Goal: Task Accomplishment & Management: Manage account settings

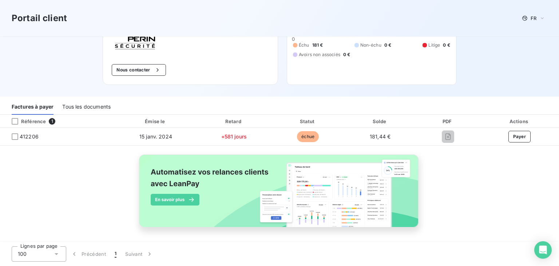
scroll to position [70, 0]
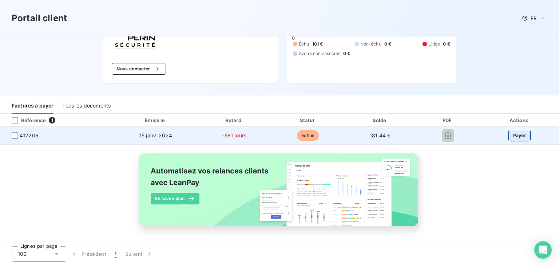
click at [523, 135] on button "Payer" at bounding box center [520, 136] width 23 height 12
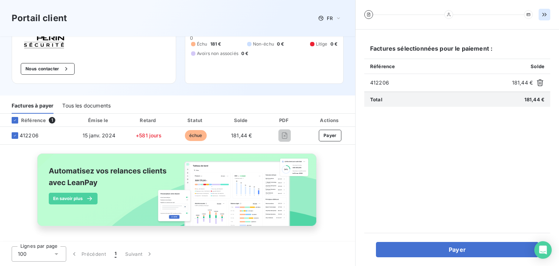
click at [546, 16] on icon "button" at bounding box center [544, 14] width 7 height 7
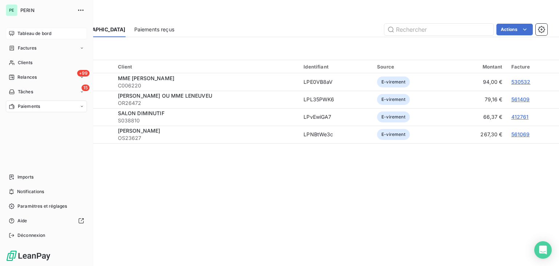
click at [10, 29] on div "Tableau de bord" at bounding box center [46, 34] width 81 height 12
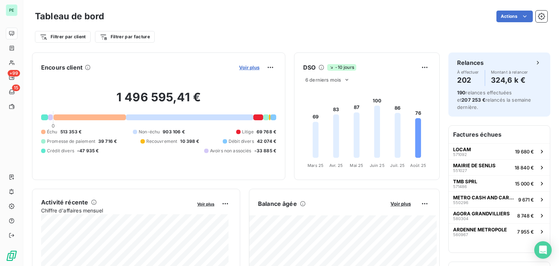
click at [247, 69] on span "Voir plus" at bounding box center [249, 67] width 20 height 6
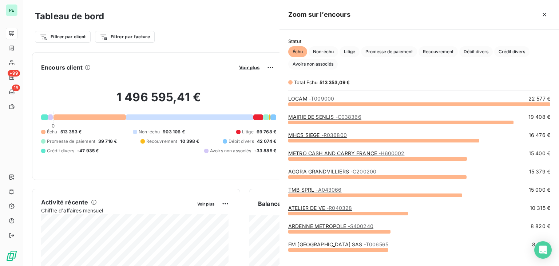
scroll to position [156, 274]
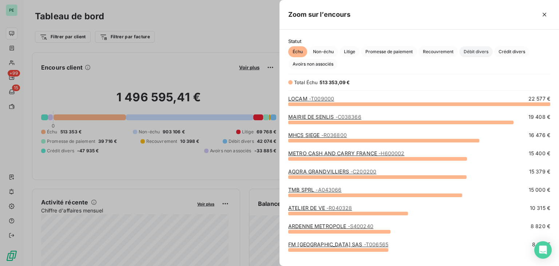
click at [470, 48] on span "Débit divers" at bounding box center [477, 51] width 34 height 11
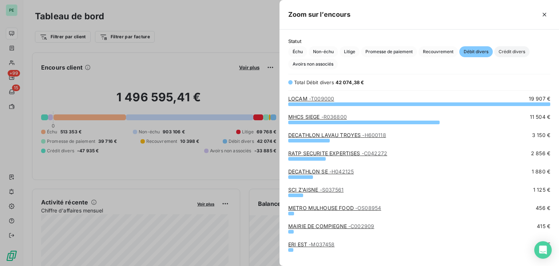
click at [506, 50] on span "Crédit divers" at bounding box center [512, 51] width 35 height 11
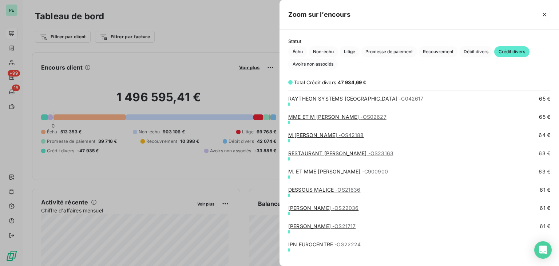
scroll to position [1457, 0]
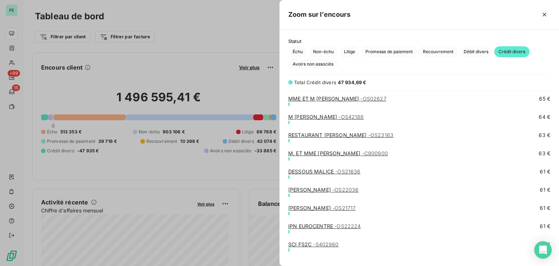
click at [312, 242] on link "SCI FS2C - S402960" at bounding box center [313, 244] width 51 height 6
